Goal: Check status: Check status

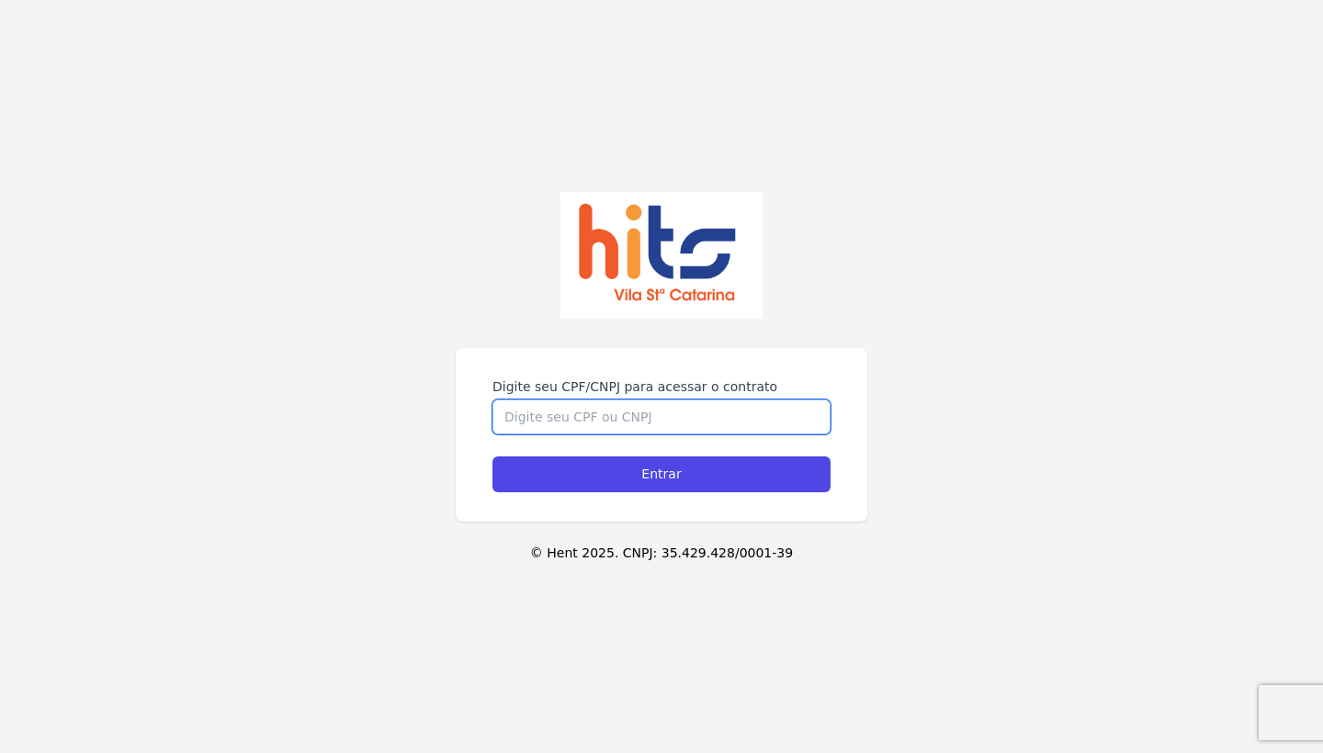
click at [640, 414] on input "Digite seu CPF/CNPJ para acessar o contrato" at bounding box center [662, 417] width 338 height 35
type input "37331605844"
click at [662, 474] on input "Entrar" at bounding box center [662, 475] width 338 height 36
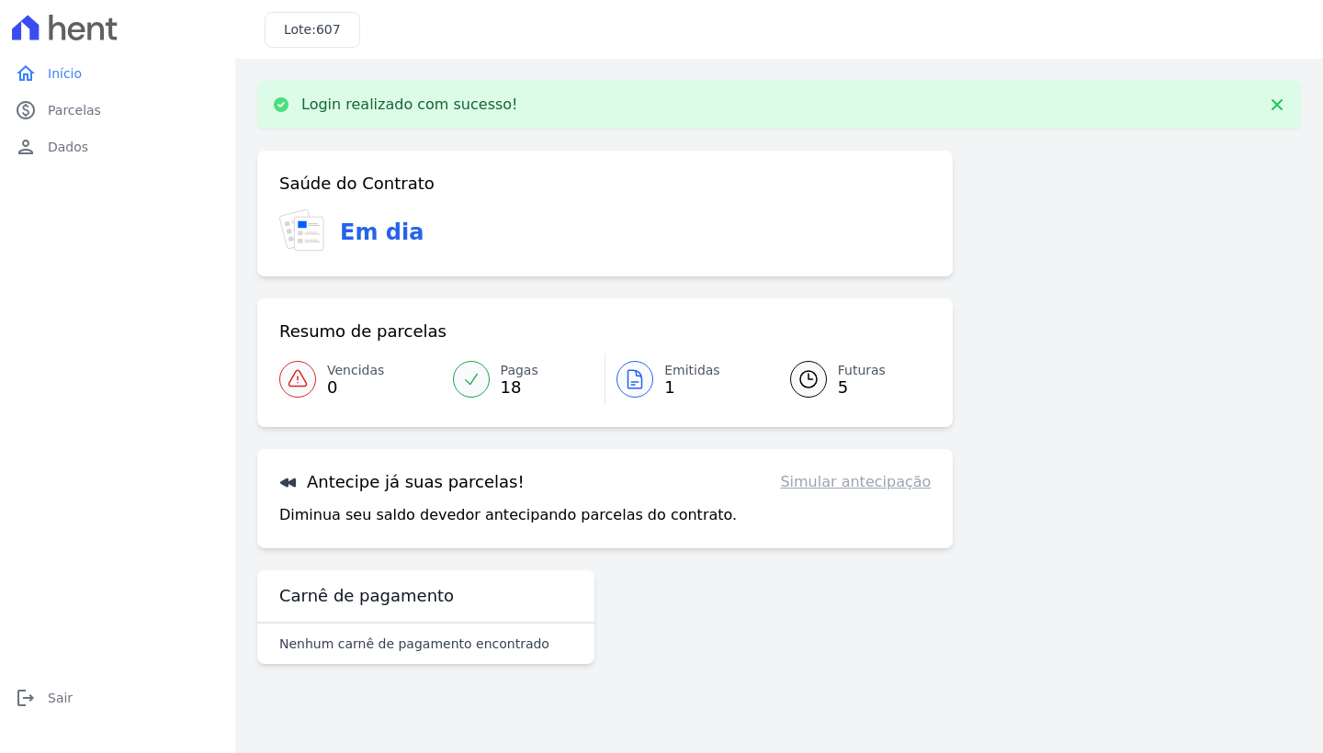
click at [806, 376] on icon at bounding box center [809, 379] width 22 height 22
click at [524, 377] on span "Pagas" at bounding box center [520, 370] width 38 height 19
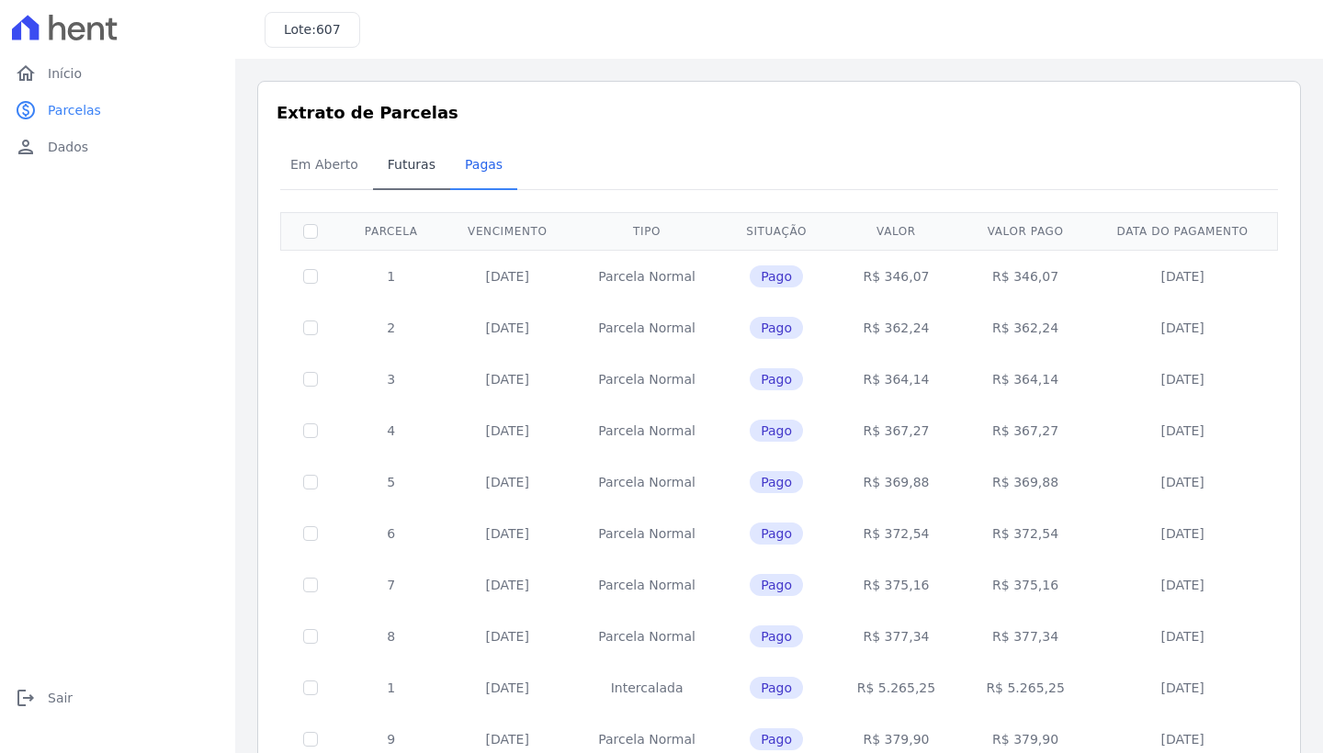
click at [402, 162] on span "Futuras" at bounding box center [412, 164] width 70 height 37
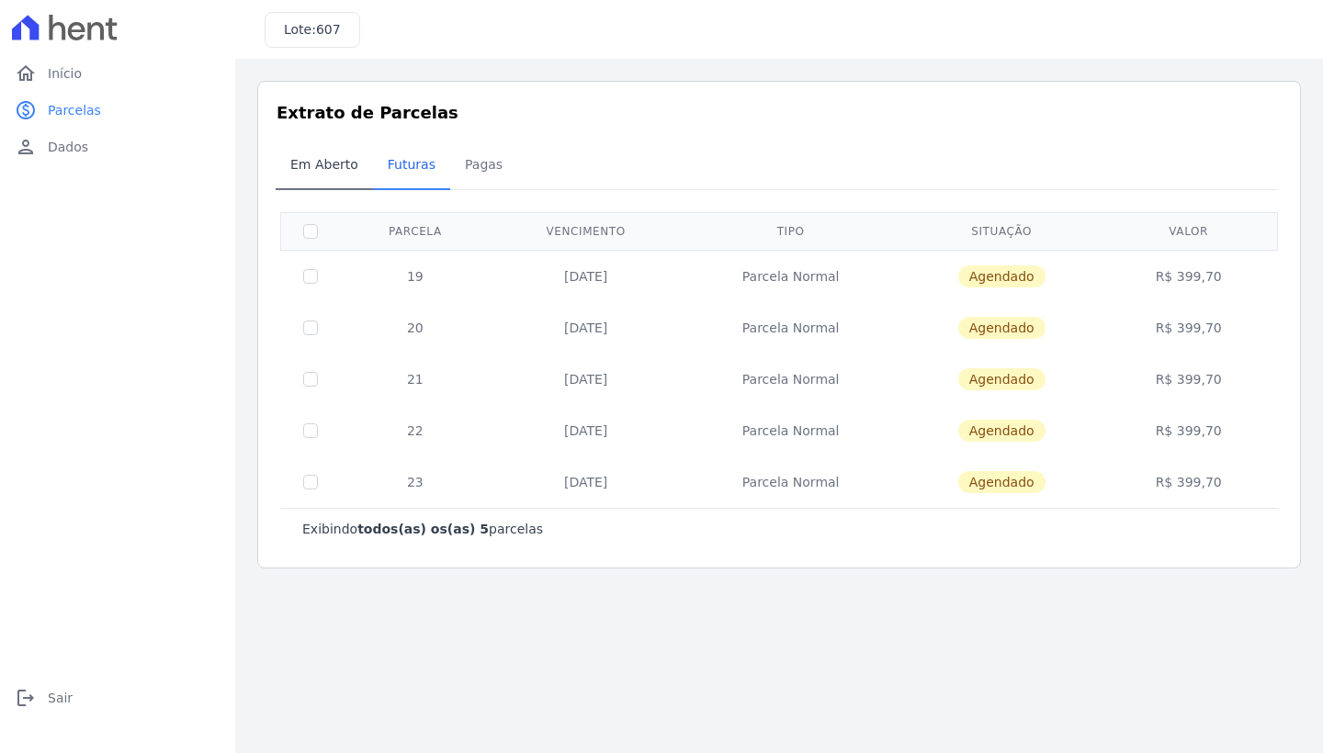
click at [327, 166] on span "Em Aberto" at bounding box center [324, 164] width 90 height 37
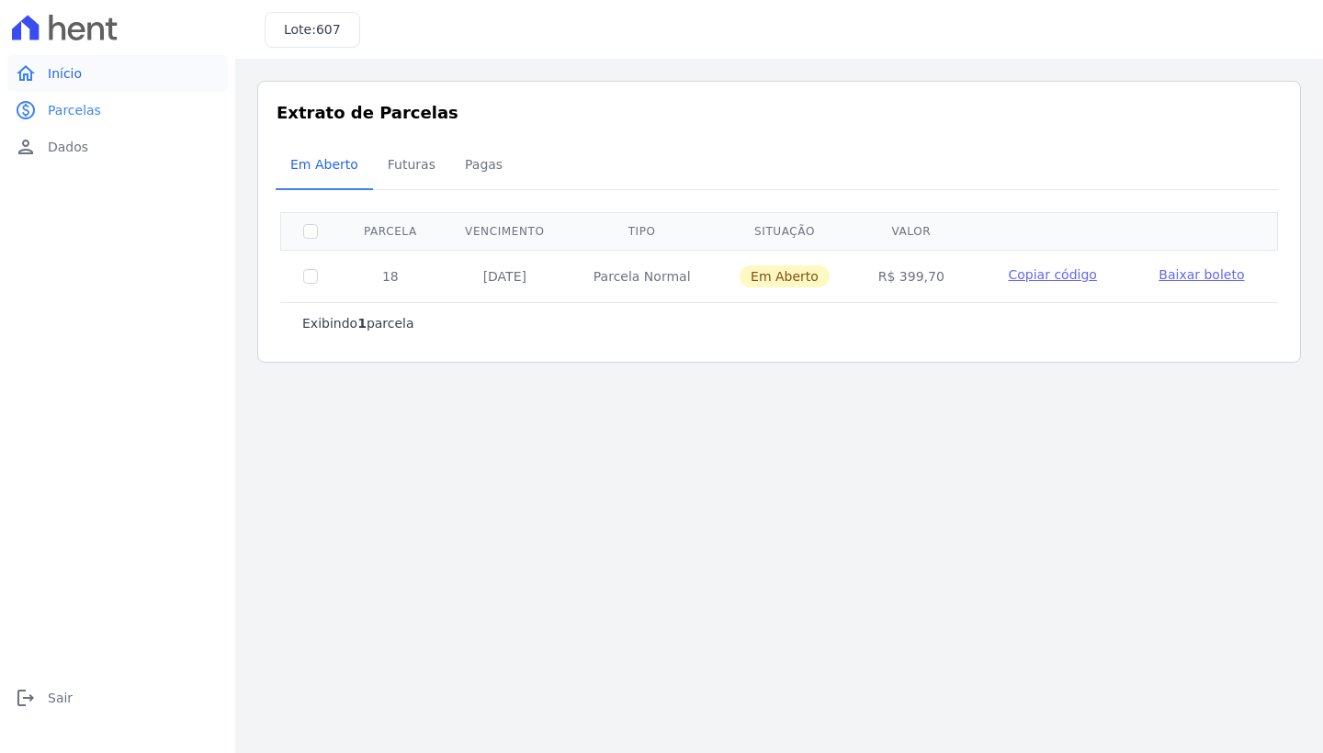
click at [51, 67] on span "Início" at bounding box center [65, 73] width 34 height 18
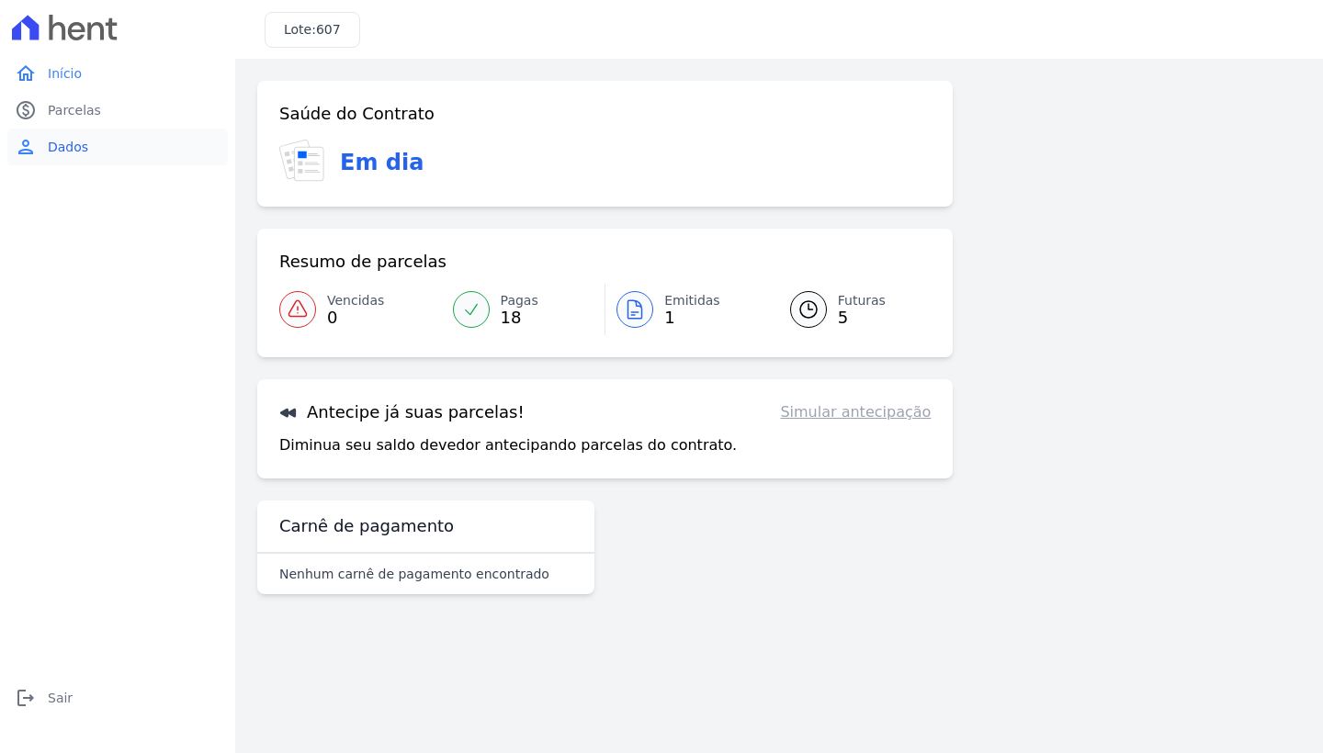
click at [58, 143] on span "Dados" at bounding box center [68, 147] width 40 height 18
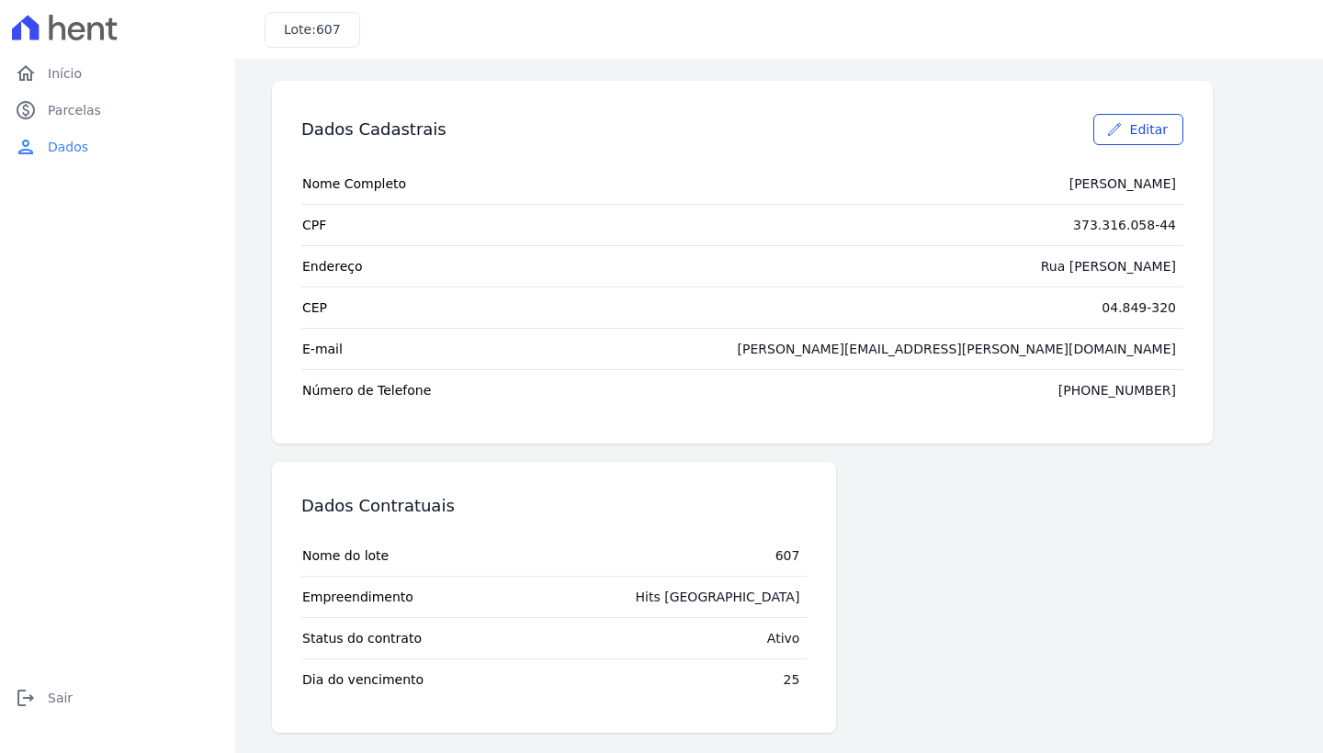
click at [1121, 130] on icon at bounding box center [1114, 129] width 15 height 15
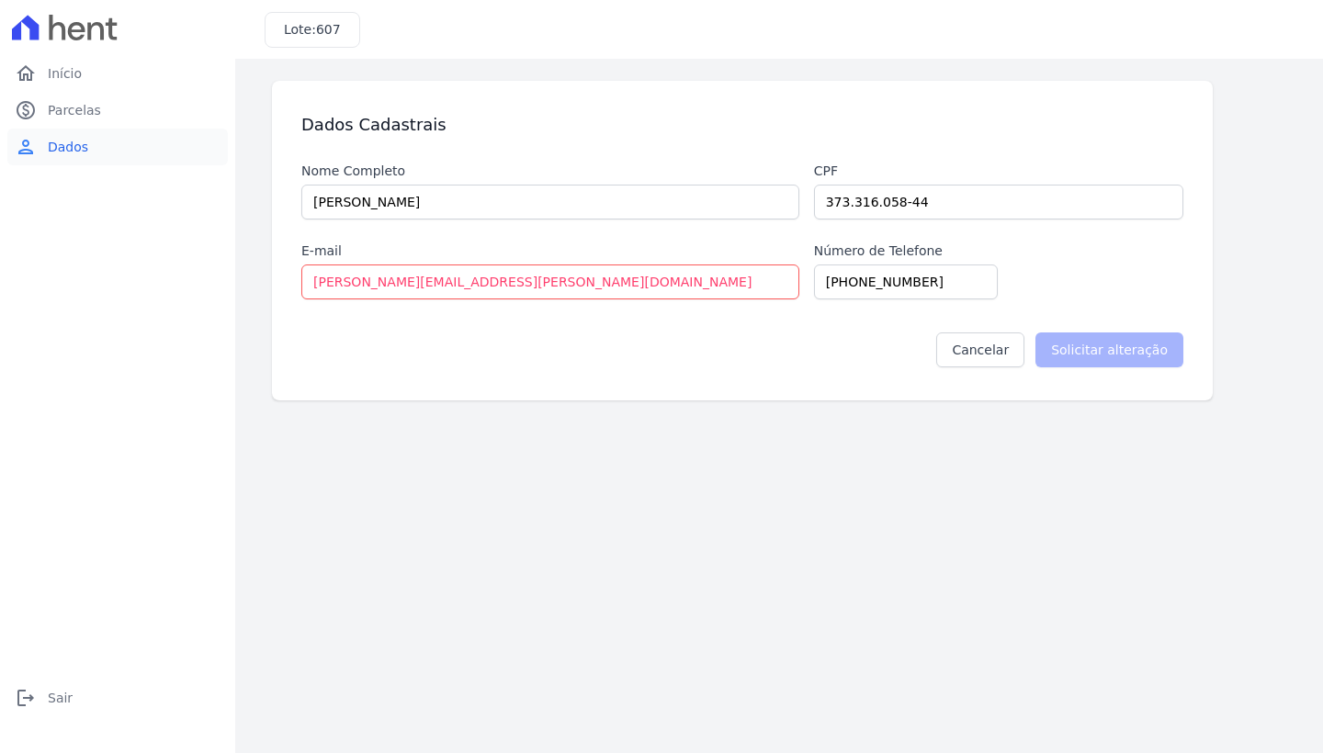
click at [60, 146] on span "Dados" at bounding box center [68, 147] width 40 height 18
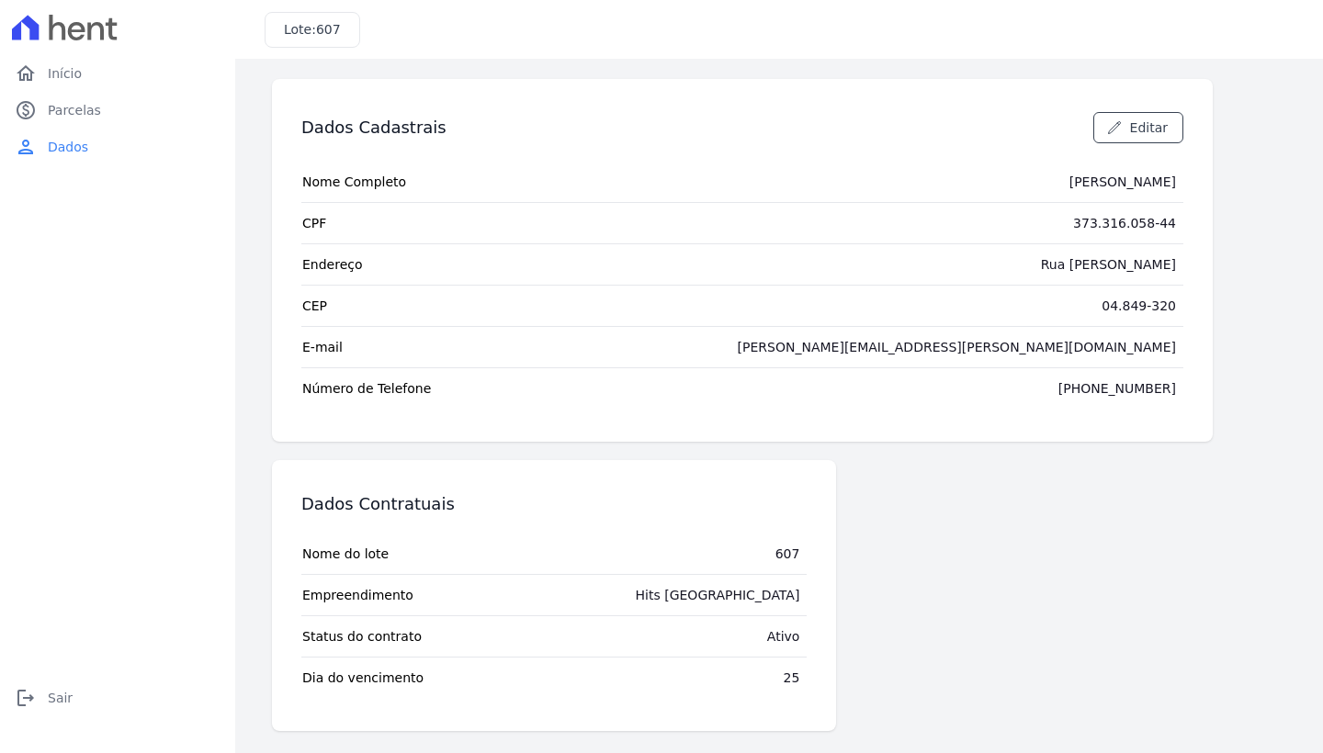
scroll to position [2, 0]
click at [81, 81] on link "home Início" at bounding box center [117, 73] width 221 height 37
